Goal: Task Accomplishment & Management: Manage account settings

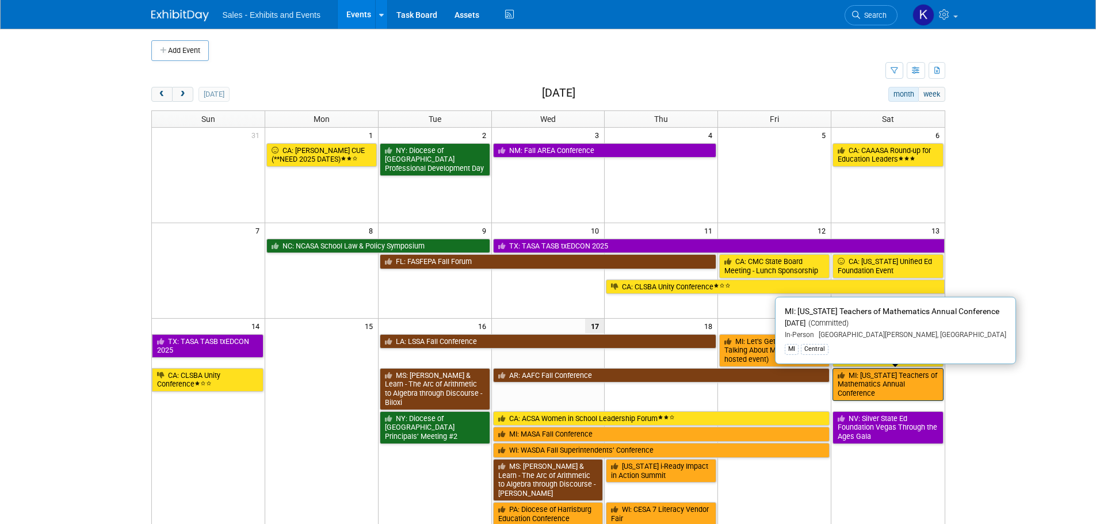
drag, startPoint x: 894, startPoint y: 382, endPoint x: 903, endPoint y: 385, distance: 9.1
click at [894, 383] on link "MI: [US_STATE] Teachers of Mathematics Annual Conference" at bounding box center [888, 384] width 110 height 33
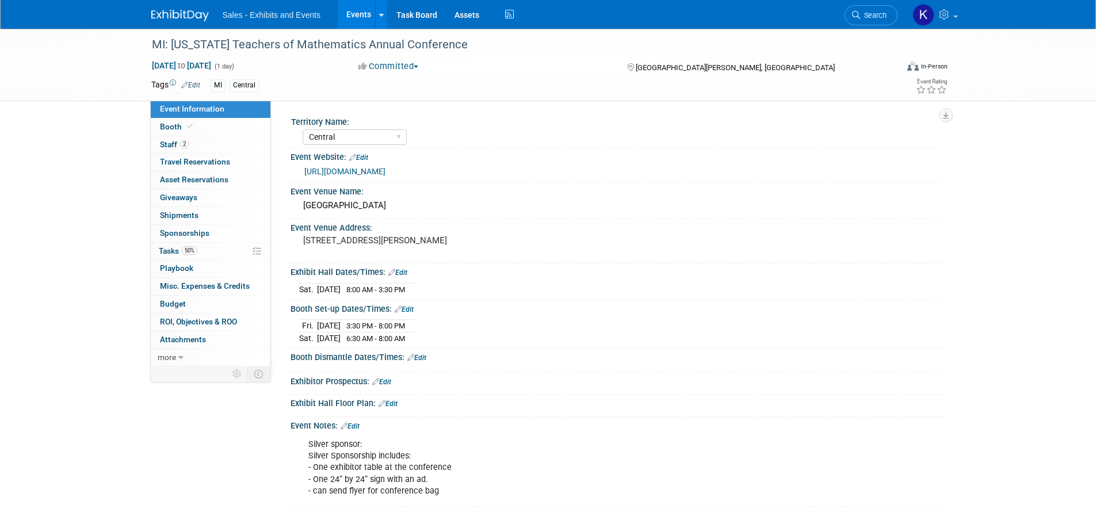
select select "Central"
drag, startPoint x: 170, startPoint y: 256, endPoint x: 192, endPoint y: 273, distance: 28.2
click at [169, 256] on link "50% Tasks 50%" at bounding box center [211, 251] width 120 height 17
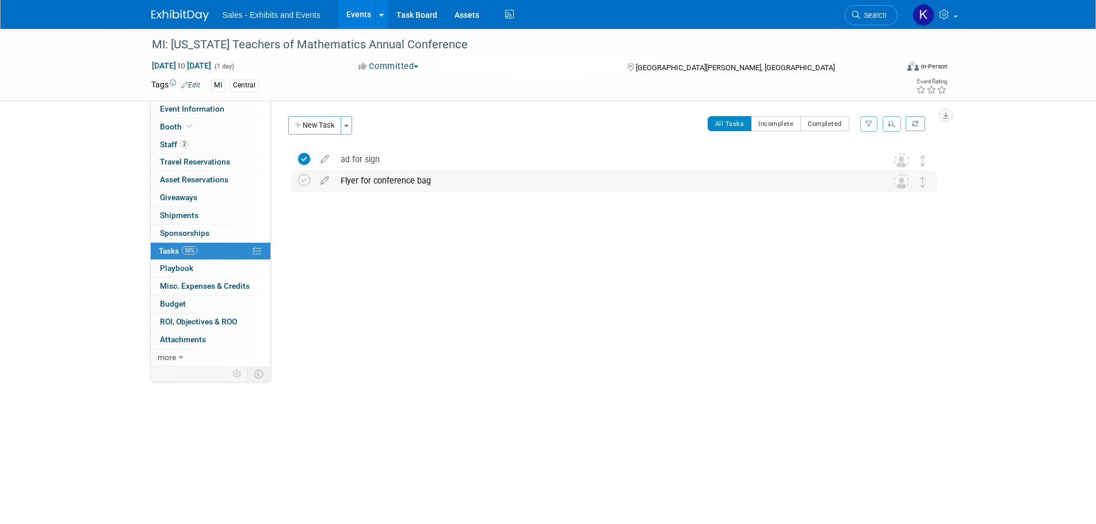
click at [395, 182] on div "Flyer for conference bag" at bounding box center [603, 181] width 536 height 20
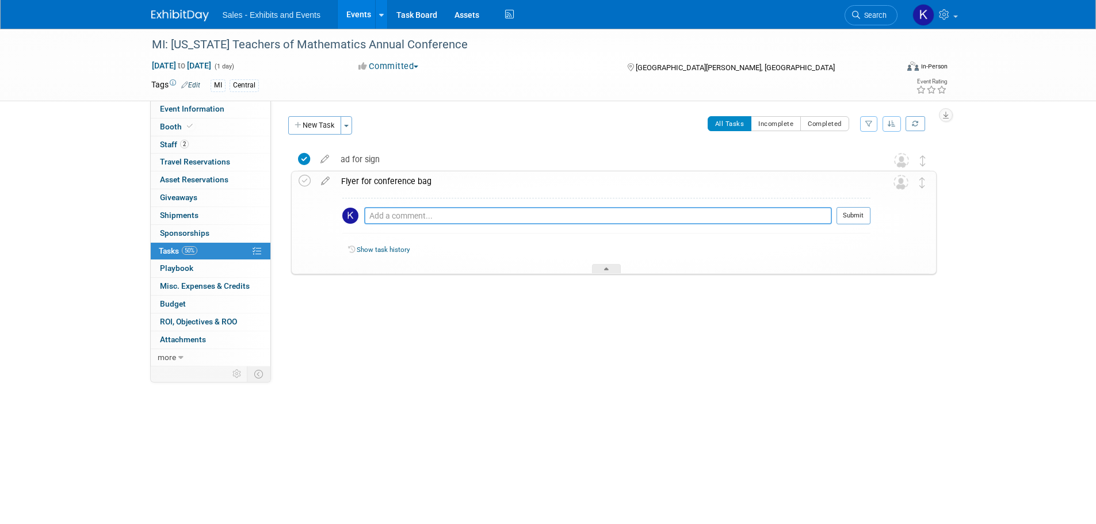
click at [439, 216] on textarea at bounding box center [598, 215] width 468 height 17
type textarea "K &V didn't get back to me on sending a handout. They can take as well."
click at [847, 216] on button "Submit" at bounding box center [854, 215] width 34 height 17
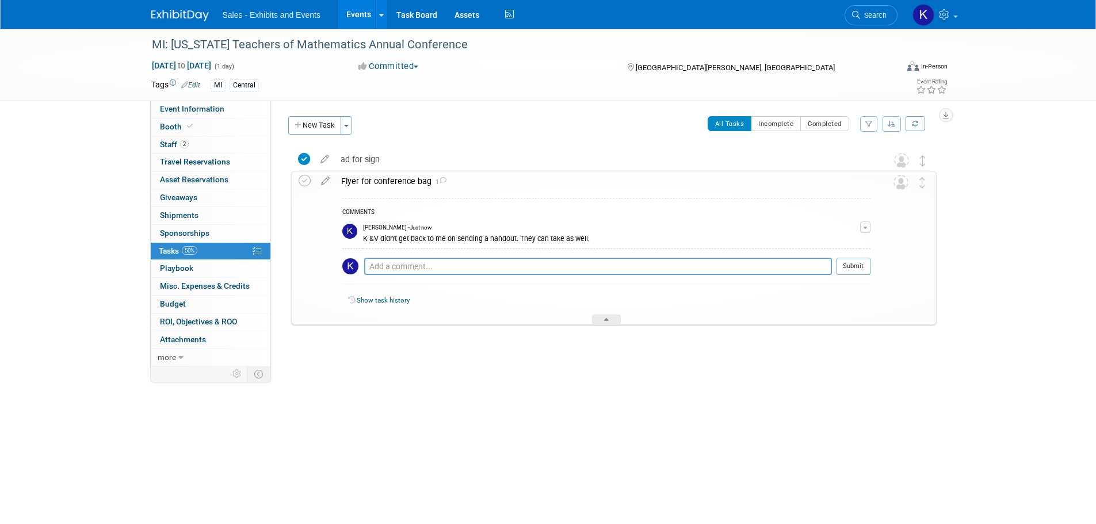
drag, startPoint x: 303, startPoint y: 177, endPoint x: 313, endPoint y: 192, distance: 17.4
click at [303, 177] on icon at bounding box center [305, 181] width 12 height 12
click at [170, 9] on link at bounding box center [186, 9] width 71 height 9
